Goal: Information Seeking & Learning: Learn about a topic

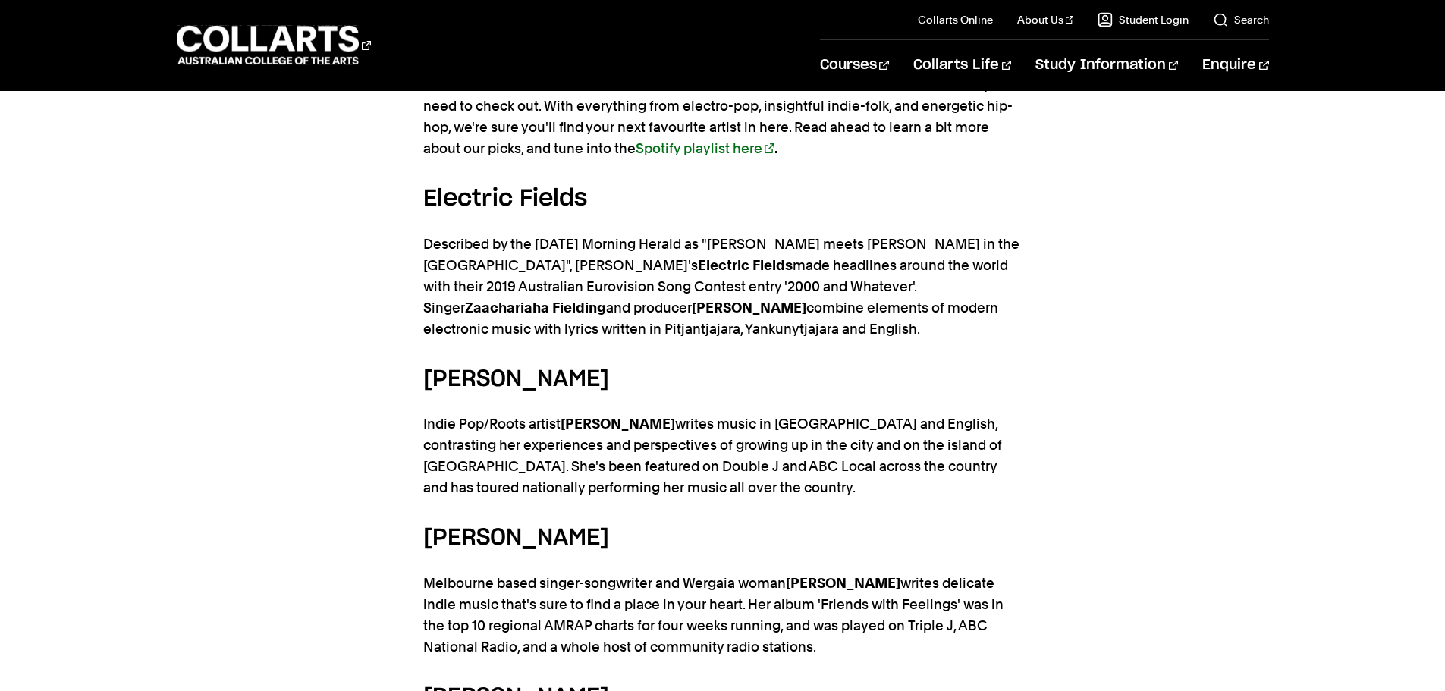
scroll to position [986, 0]
drag, startPoint x: 596, startPoint y: 189, endPoint x: 400, endPoint y: 190, distance: 196.5
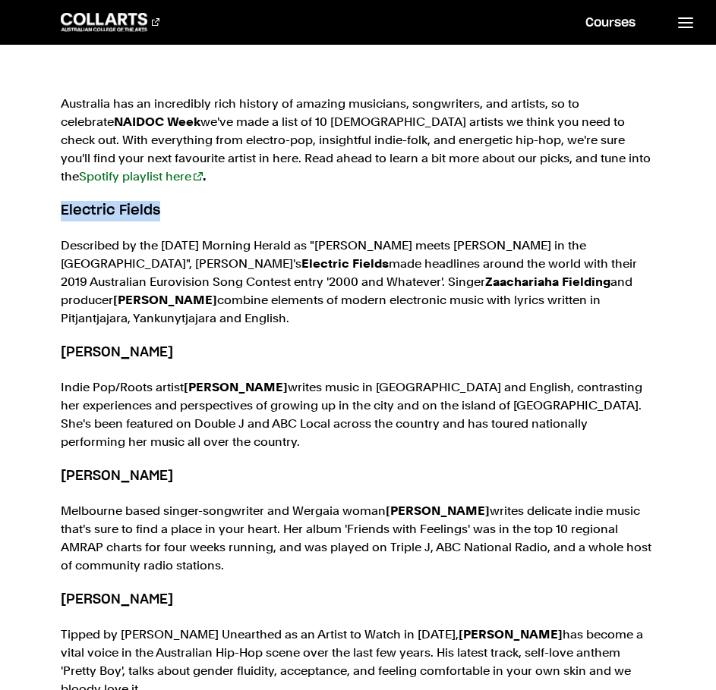
scroll to position [690, 0]
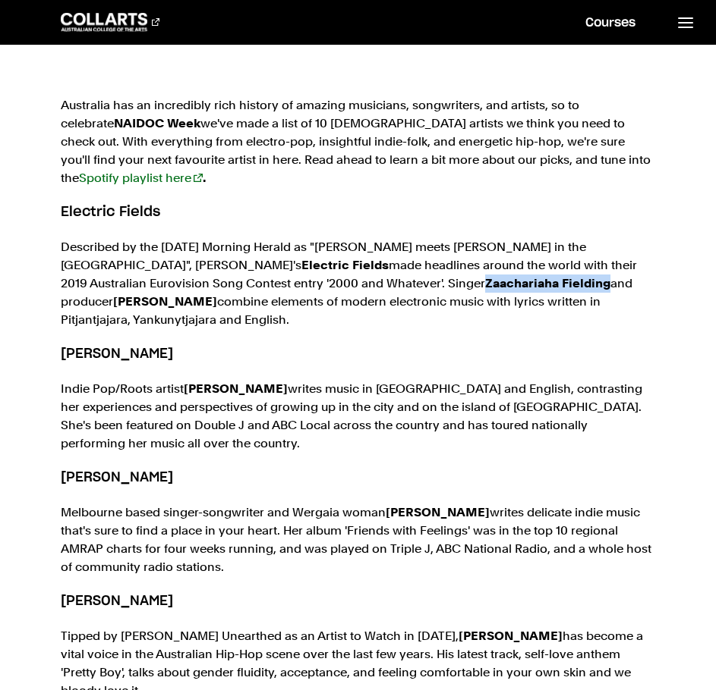
drag, startPoint x: 424, startPoint y: 288, endPoint x: 301, endPoint y: 292, distance: 123.0
click at [301, 292] on p "Described by the [DATE] Morning Herald as "[PERSON_NAME] meets [PERSON_NAME] in…" at bounding box center [358, 283] width 594 height 91
copy strong "Zaachariaha Fielding"
drag, startPoint x: 195, startPoint y: 344, endPoint x: 58, endPoint y: 340, distance: 136.7
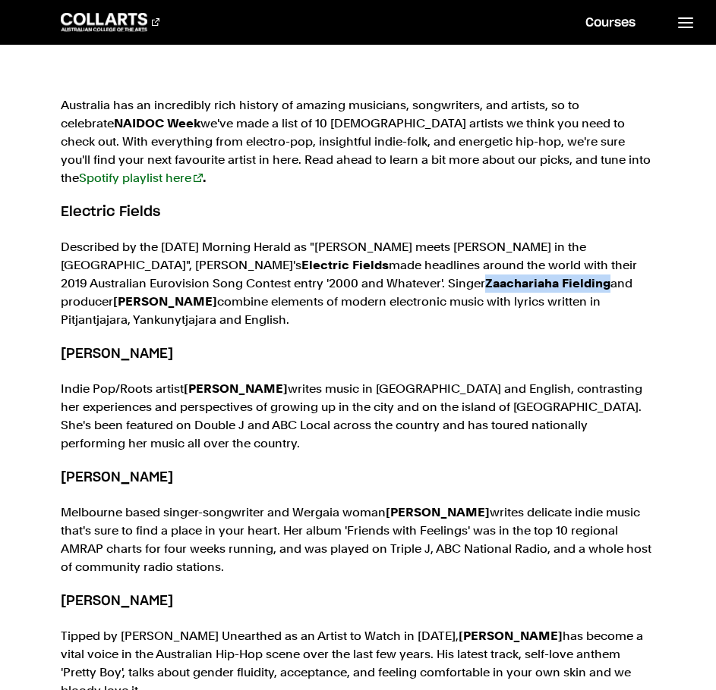
copy h5 "[PERSON_NAME]"
drag, startPoint x: 143, startPoint y: 468, endPoint x: 54, endPoint y: 469, distance: 88.8
copy h5 "[PERSON_NAME]"
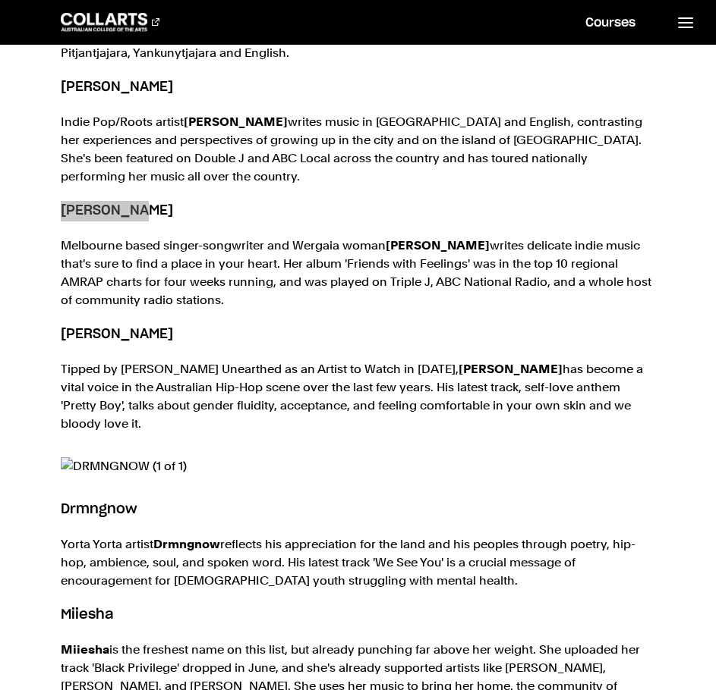
scroll to position [994, 0]
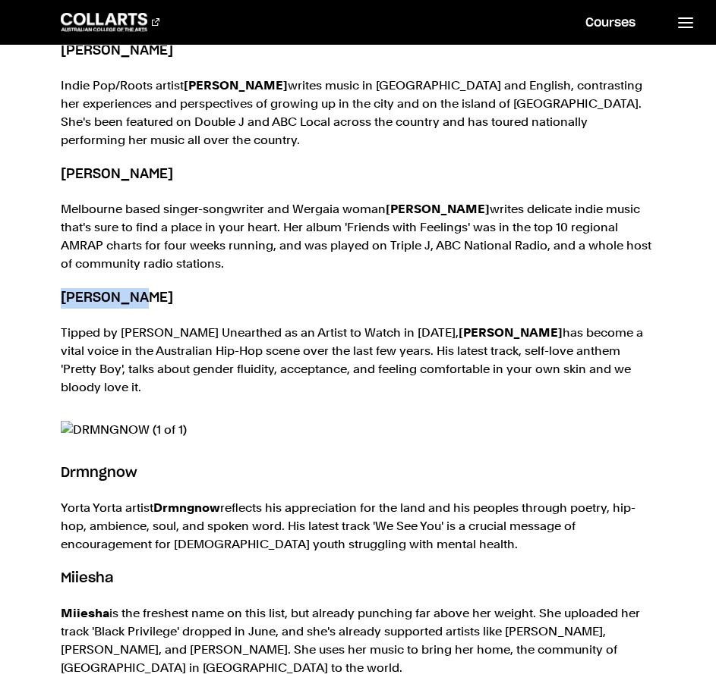
drag, startPoint x: 143, startPoint y: 281, endPoint x: 55, endPoint y: 291, distance: 88.6
click at [55, 291] on div "Australia has an incredibly rich history of amazing musicians, songwriters, and…" at bounding box center [358, 509] width 716 height 1480
copy h5 "[PERSON_NAME]"
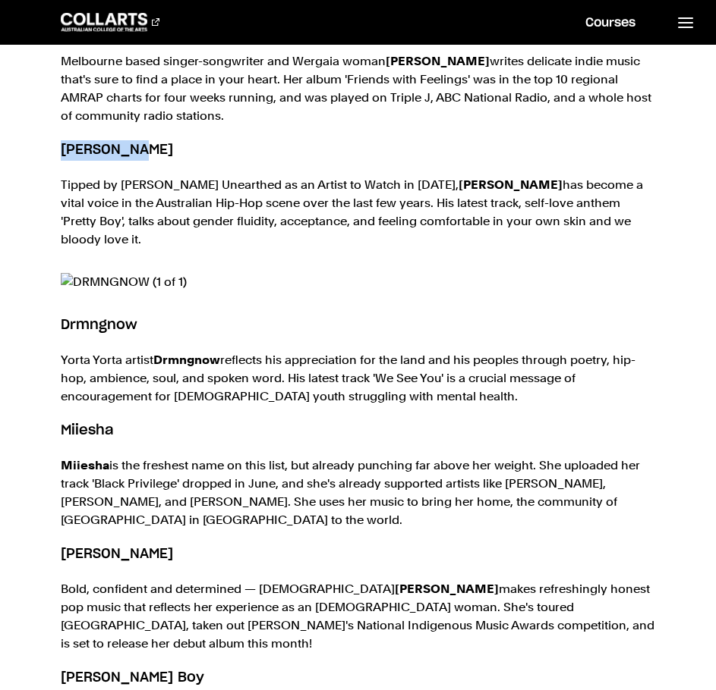
scroll to position [1146, 0]
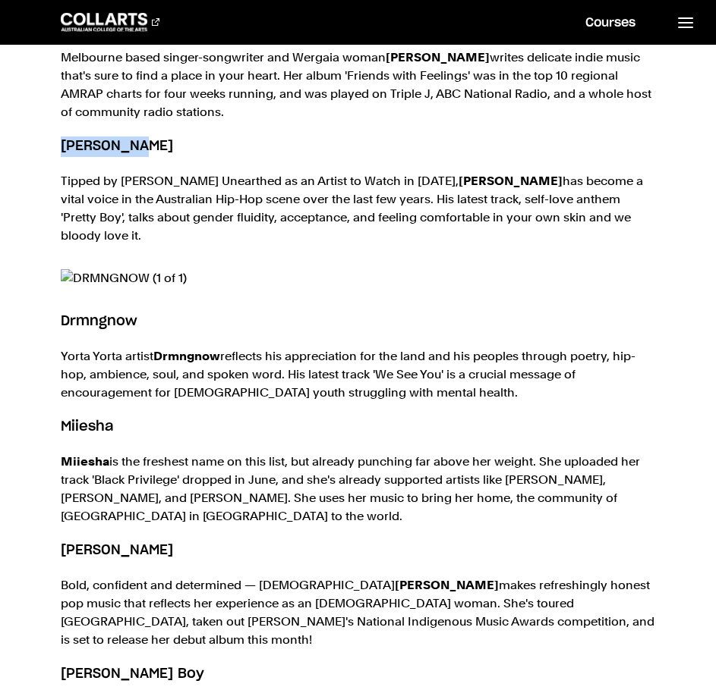
click at [209, 143] on h5 "[PERSON_NAME]" at bounding box center [358, 147] width 594 height 20
drag, startPoint x: 141, startPoint y: 291, endPoint x: 64, endPoint y: 295, distance: 76.8
click at [64, 312] on h5 "Drmngnow" at bounding box center [358, 322] width 594 height 20
copy h5 "Drmngnow"
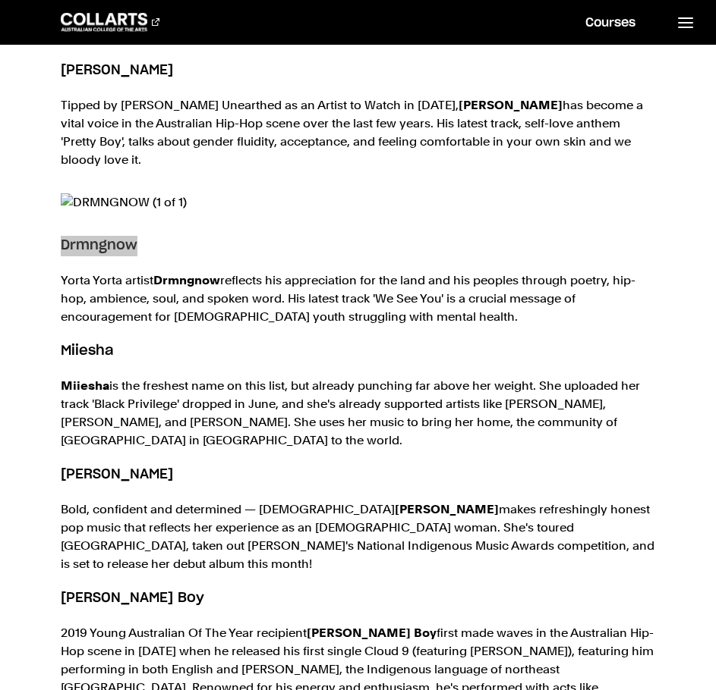
scroll to position [1298, 0]
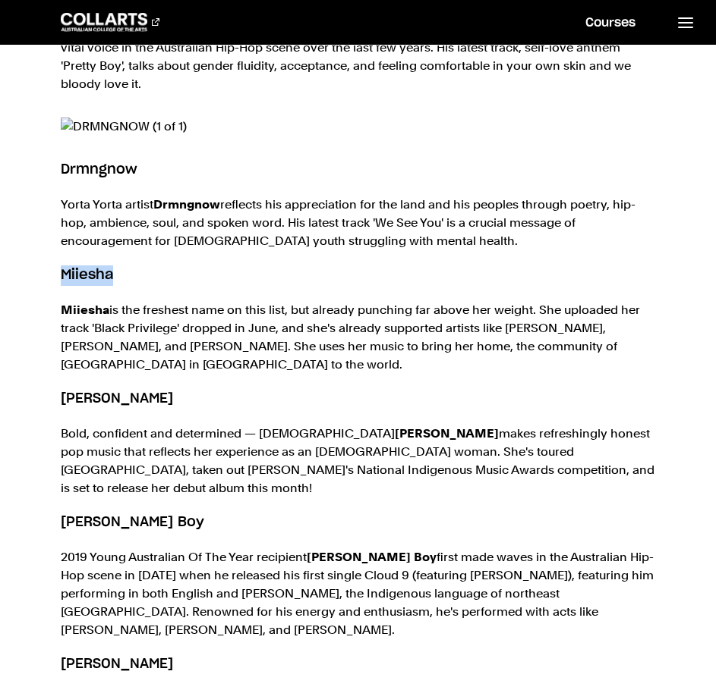
drag, startPoint x: 126, startPoint y: 244, endPoint x: 64, endPoint y: 242, distance: 61.5
click at [64, 266] on h5 "Miiesha" at bounding box center [358, 276] width 594 height 20
copy h5 "Miiesha"
